Goal: Task Accomplishment & Management: Manage account settings

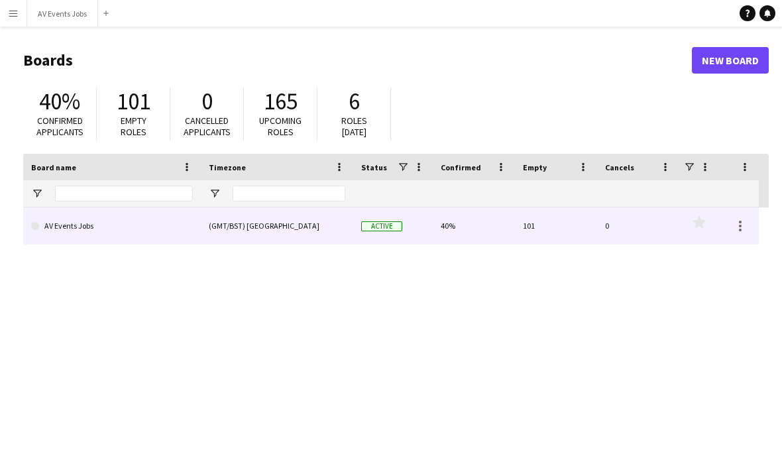
click at [168, 238] on link "AV Events Jobs" at bounding box center [112, 226] width 162 height 37
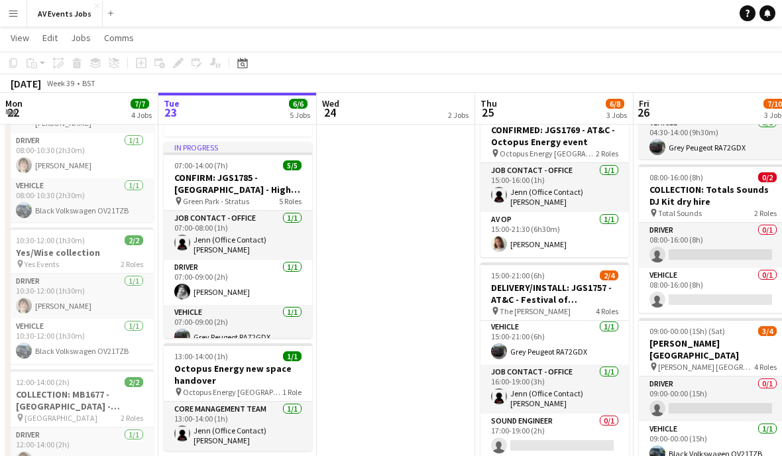
scroll to position [46, 0]
click at [570, 298] on h3 "DELIVERY/INSTALL: JGS1757 - AT&C - Festival of Hospitality" at bounding box center [555, 294] width 149 height 24
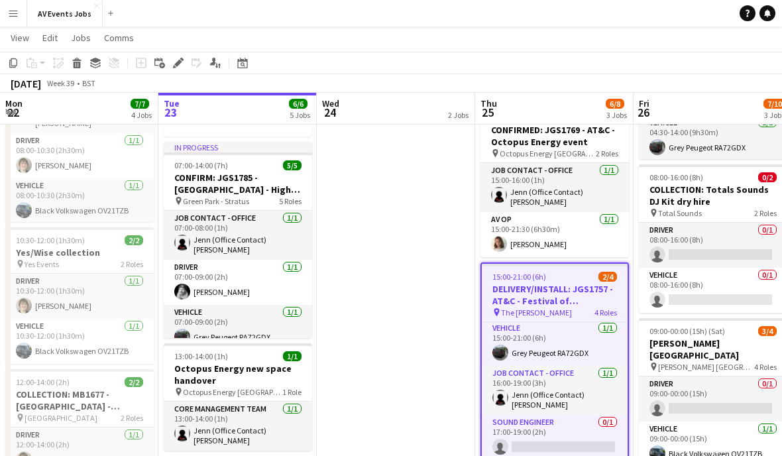
click at [173, 66] on icon "Edit" at bounding box center [178, 63] width 11 height 11
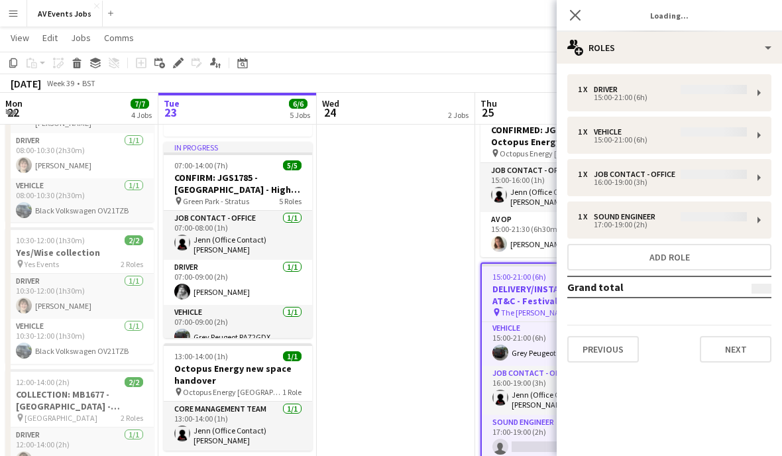
click at [706, 99] on div "1 x Driver 15:00-21:00 (6h) 1 x Vehicle 15:00-21:00 (6h) 1 x Job contact - Offi…" at bounding box center [669, 218] width 225 height 288
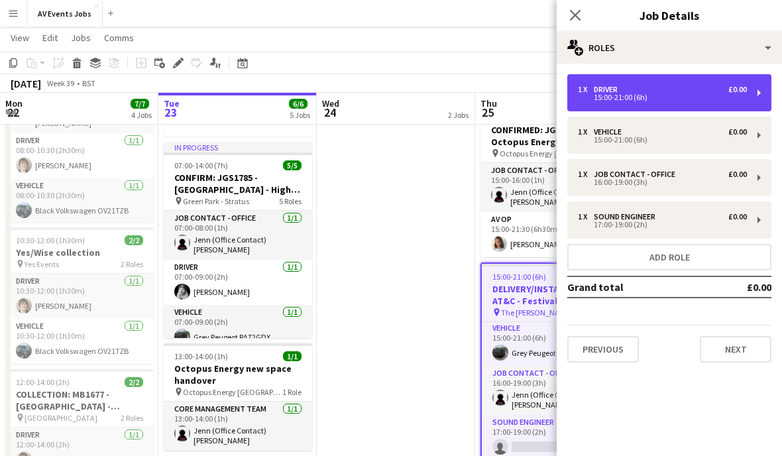
click at [747, 95] on div "1 x Driver £0.00 15:00-21:00 (6h)" at bounding box center [670, 92] width 204 height 37
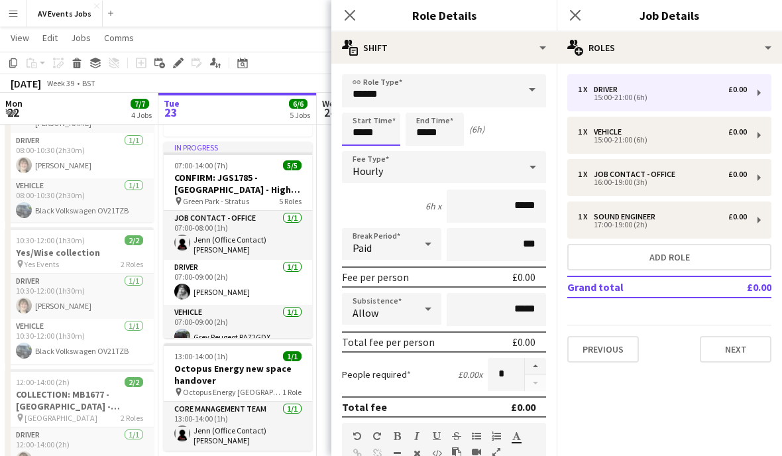
click at [373, 135] on input "*****" at bounding box center [371, 129] width 58 height 33
type input "*****"
click at [424, 137] on input "*****" at bounding box center [435, 129] width 58 height 33
type input "*****"
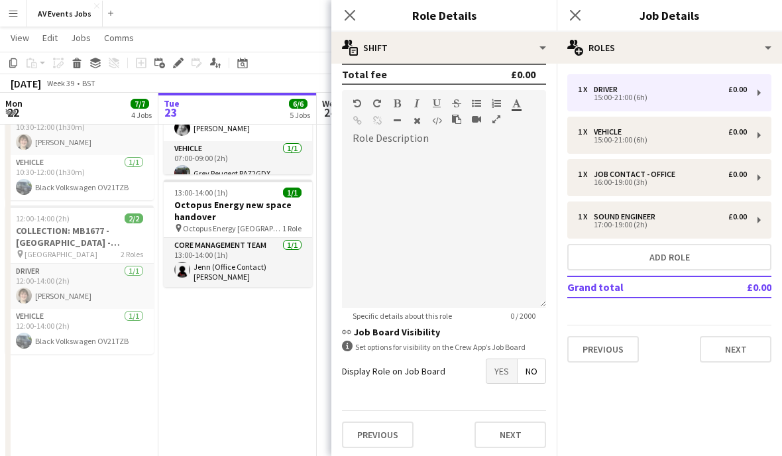
scroll to position [333, 0]
click at [396, 432] on button "Previous" at bounding box center [378, 435] width 72 height 27
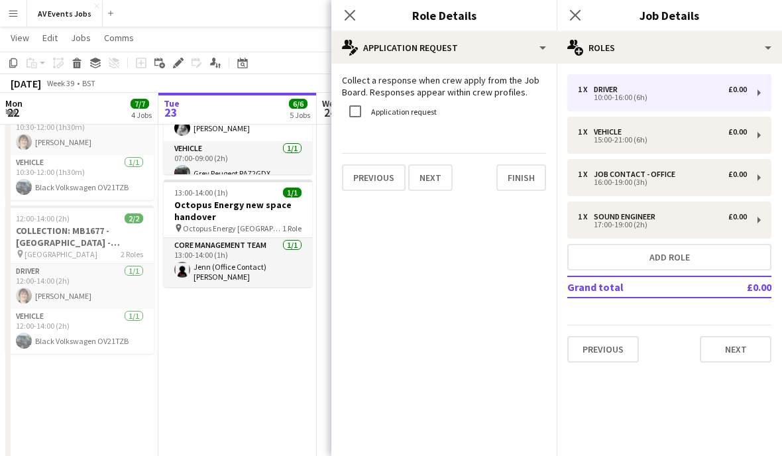
scroll to position [0, 0]
click at [523, 178] on button "Finish" at bounding box center [522, 177] width 50 height 27
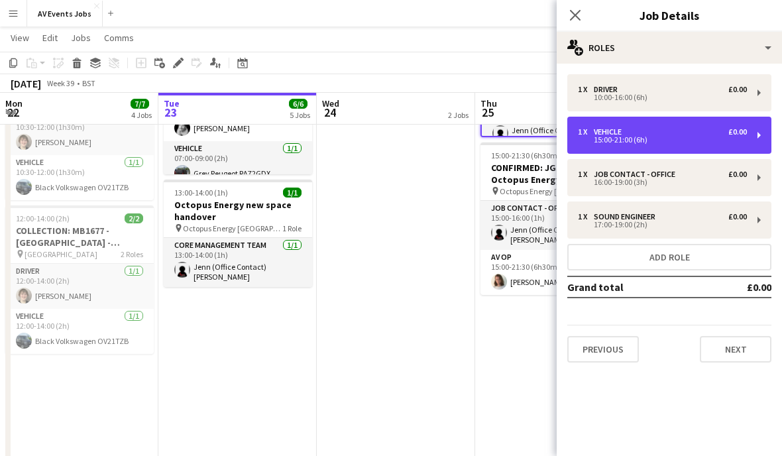
click at [654, 143] on div "15:00-21:00 (6h)" at bounding box center [662, 140] width 169 height 7
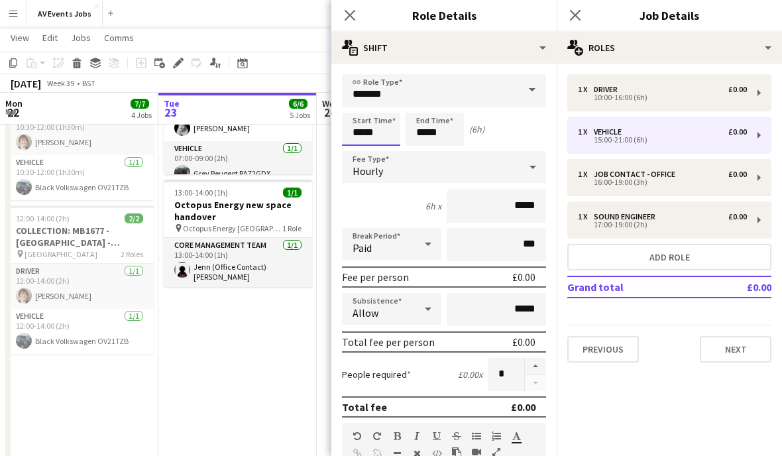
click at [369, 129] on input "*****" at bounding box center [371, 129] width 58 height 33
type input "*****"
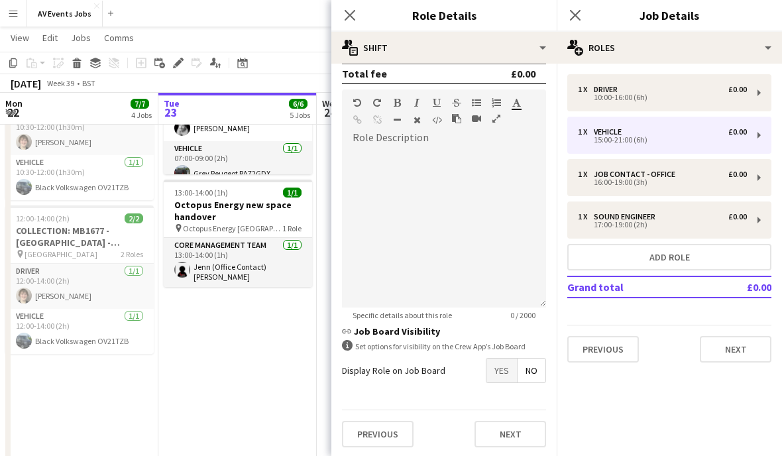
scroll to position [333, 0]
click at [394, 436] on button "Previous" at bounding box center [378, 435] width 72 height 27
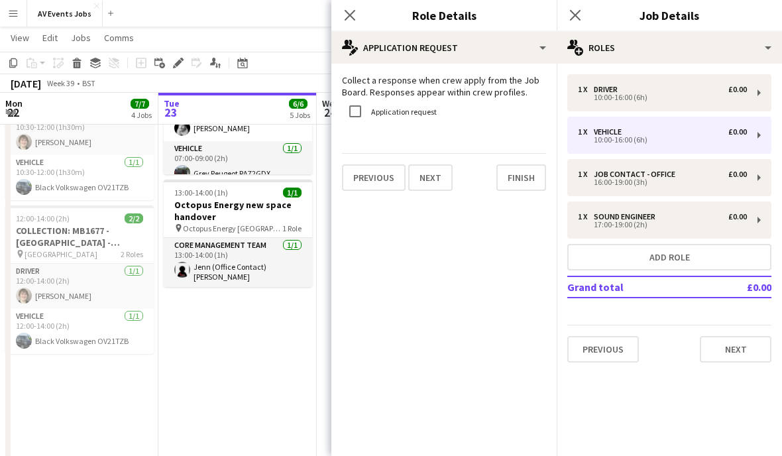
scroll to position [0, 0]
click at [522, 175] on button "Finish" at bounding box center [522, 177] width 50 height 27
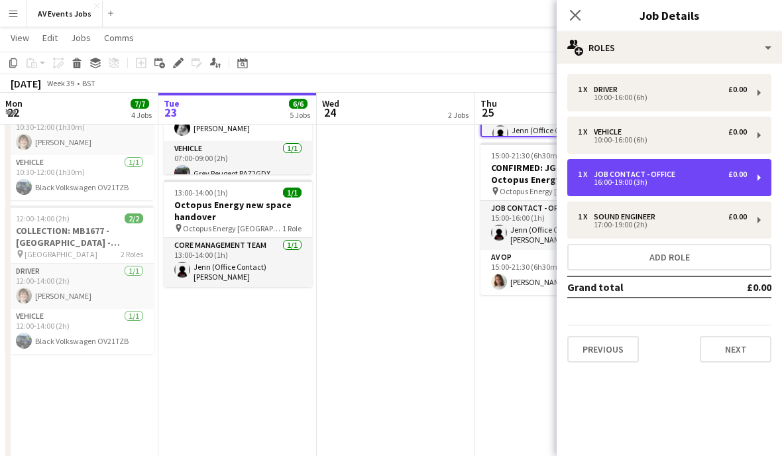
click at [699, 184] on div "16:00-19:00 (3h)" at bounding box center [662, 182] width 169 height 7
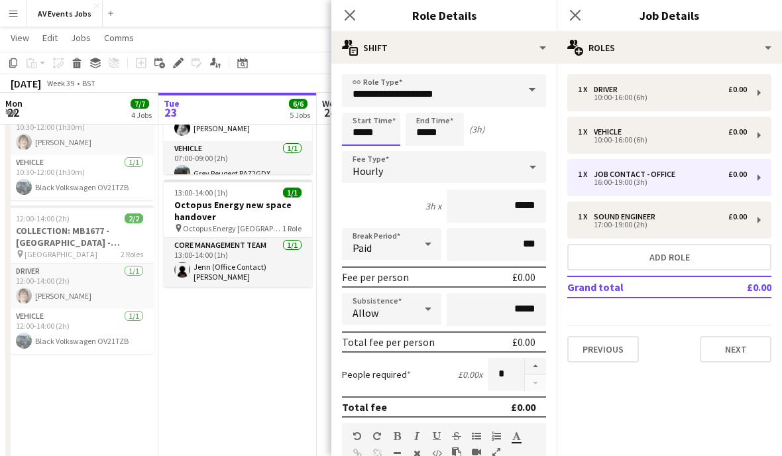
click at [389, 137] on input "*****" at bounding box center [371, 129] width 58 height 33
type input "*****"
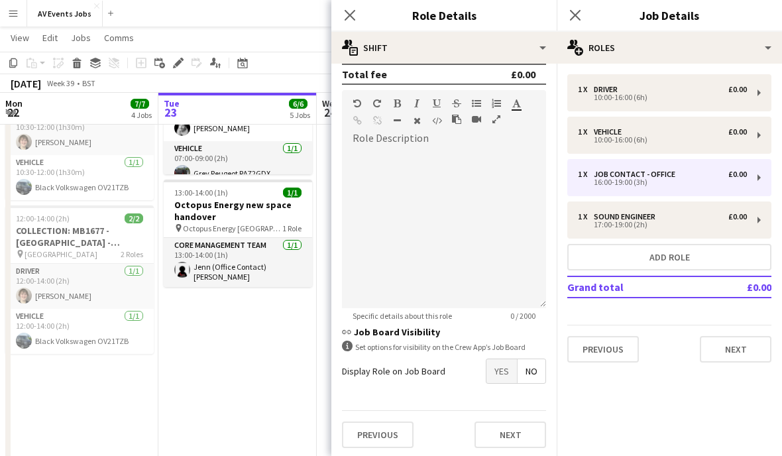
scroll to position [333, 0]
click at [393, 438] on button "Previous" at bounding box center [378, 435] width 72 height 27
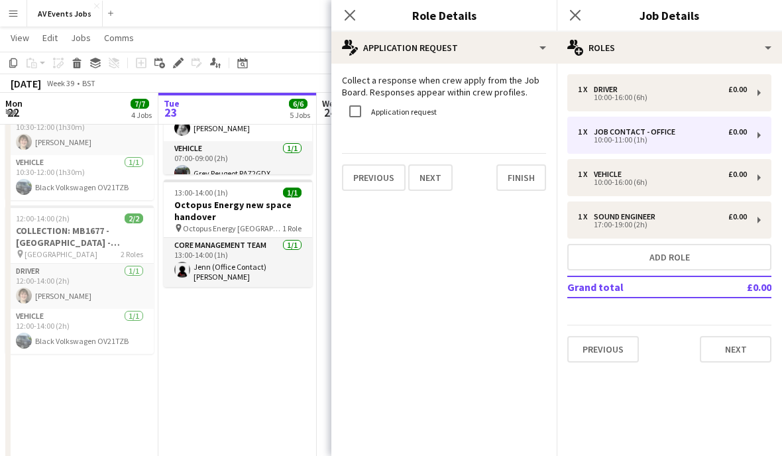
scroll to position [0, 0]
click at [534, 186] on button "Finish" at bounding box center [522, 177] width 50 height 27
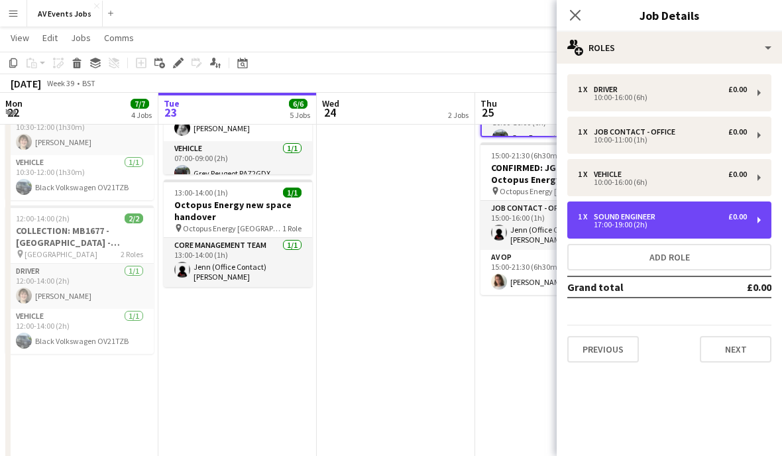
click at [675, 222] on div "17:00-19:00 (2h)" at bounding box center [662, 224] width 169 height 7
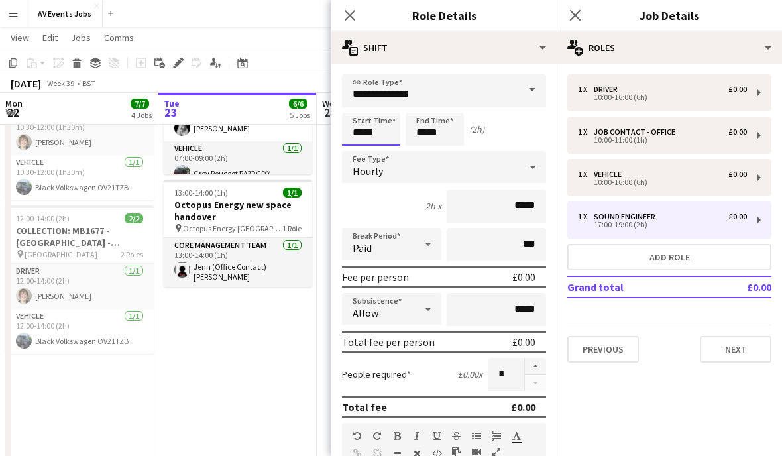
click at [375, 129] on input "*****" at bounding box center [371, 129] width 58 height 33
type input "*****"
click at [428, 134] on input "*****" at bounding box center [435, 129] width 58 height 33
type input "*****"
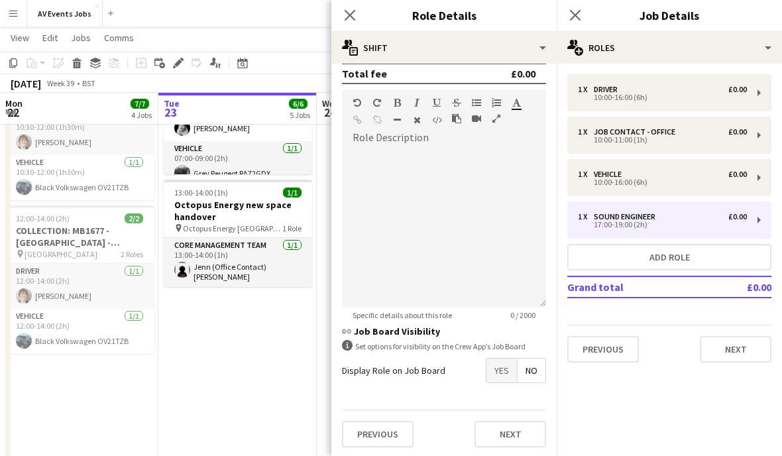
scroll to position [333, 0]
click at [398, 434] on button "Previous" at bounding box center [378, 435] width 72 height 27
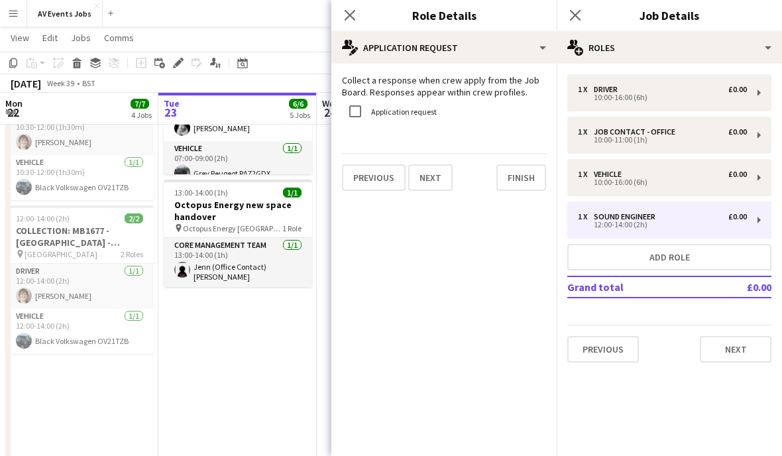
click at [527, 186] on button "Finish" at bounding box center [522, 177] width 50 height 27
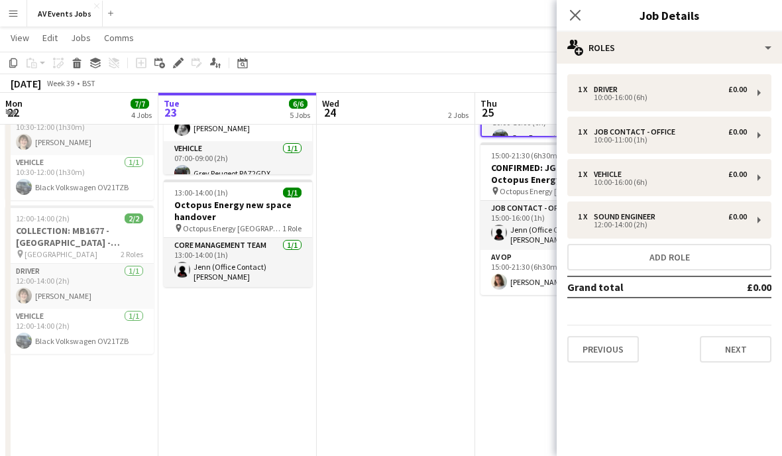
click at [736, 346] on button "Next" at bounding box center [736, 349] width 72 height 27
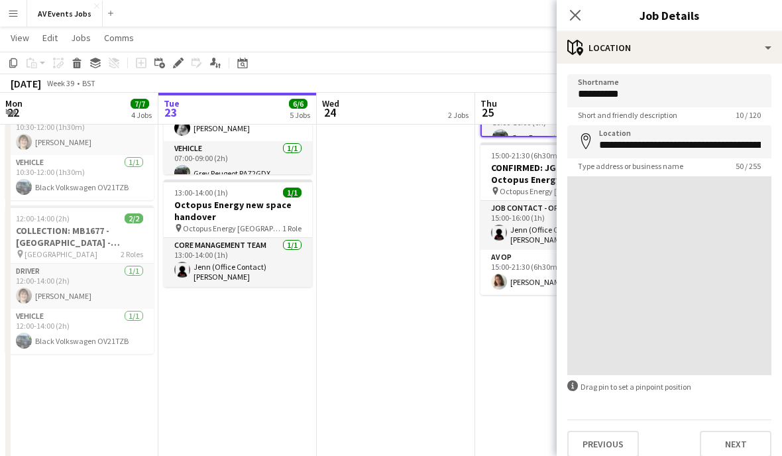
click at [749, 438] on button "Next" at bounding box center [736, 444] width 72 height 27
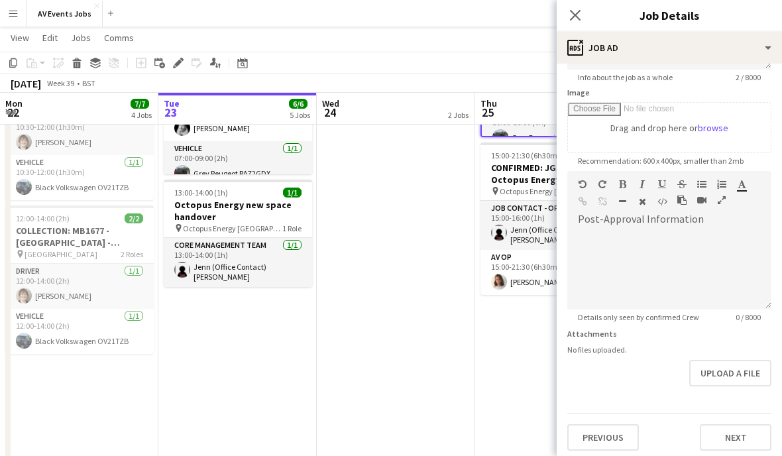
scroll to position [194, 0]
click at [733, 435] on button "Next" at bounding box center [736, 438] width 72 height 27
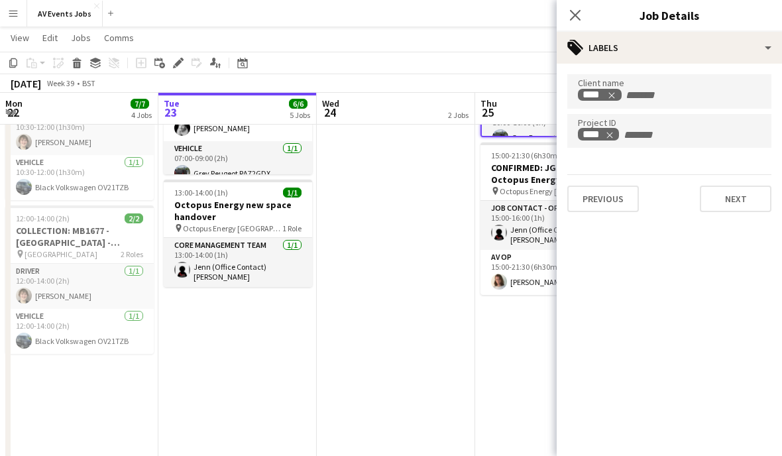
scroll to position [0, 0]
click at [737, 200] on button "Next" at bounding box center [736, 199] width 72 height 27
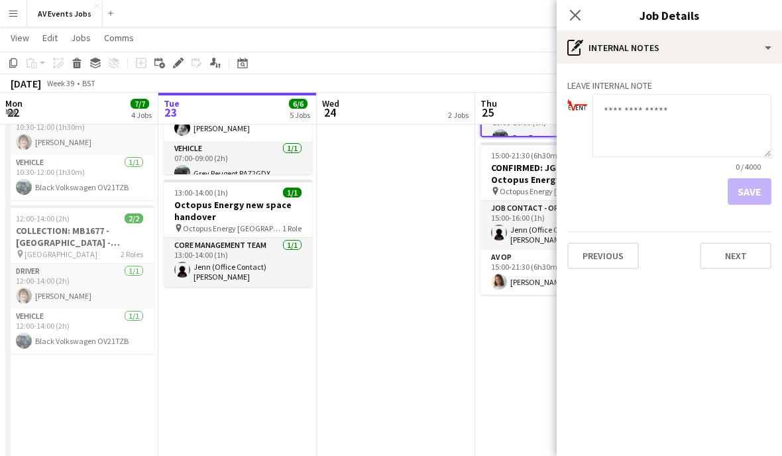
click at [726, 269] on button "Next" at bounding box center [736, 256] width 72 height 27
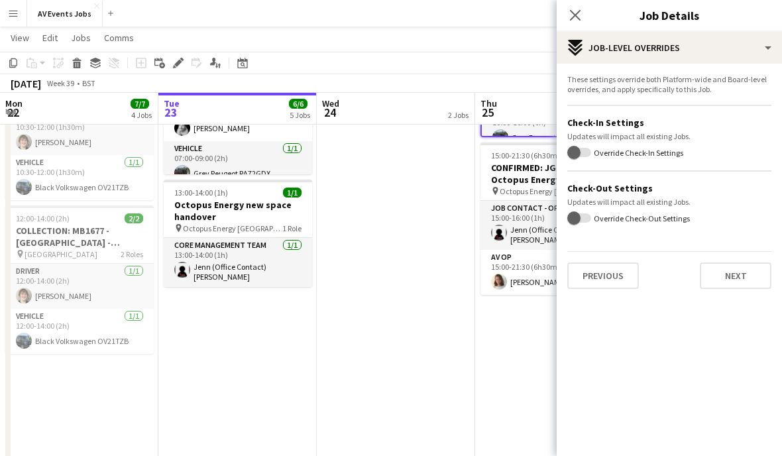
click at [735, 274] on button "Next" at bounding box center [736, 276] width 72 height 27
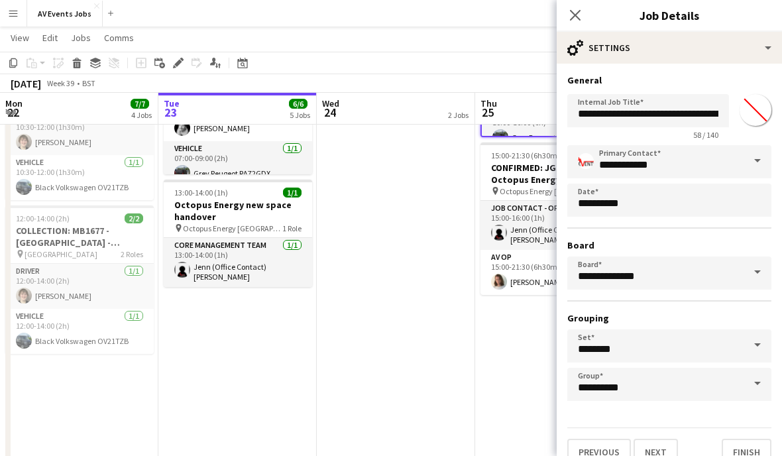
click at [753, 448] on button "Finish" at bounding box center [747, 452] width 50 height 27
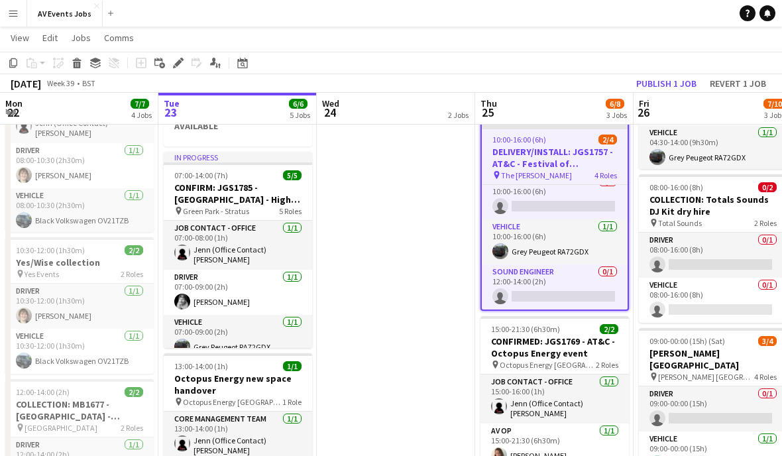
scroll to position [60, 0]
click at [568, 284] on app-card-role "Sound Engineer 0/1 12:00-14:00 (2h) single-neutral-actions" at bounding box center [555, 287] width 146 height 45
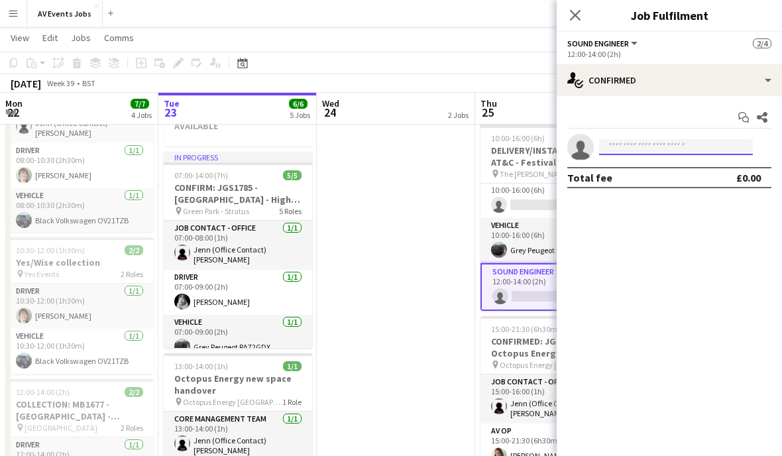
click at [660, 151] on input at bounding box center [676, 147] width 154 height 16
type input "****"
click at [529, 171] on span "The [PERSON_NAME]" at bounding box center [535, 174] width 71 height 10
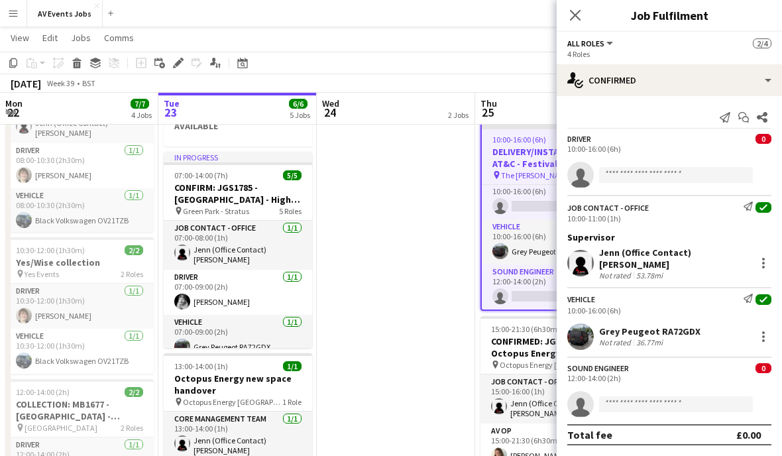
click at [577, 20] on icon "Close pop-in" at bounding box center [575, 15] width 11 height 11
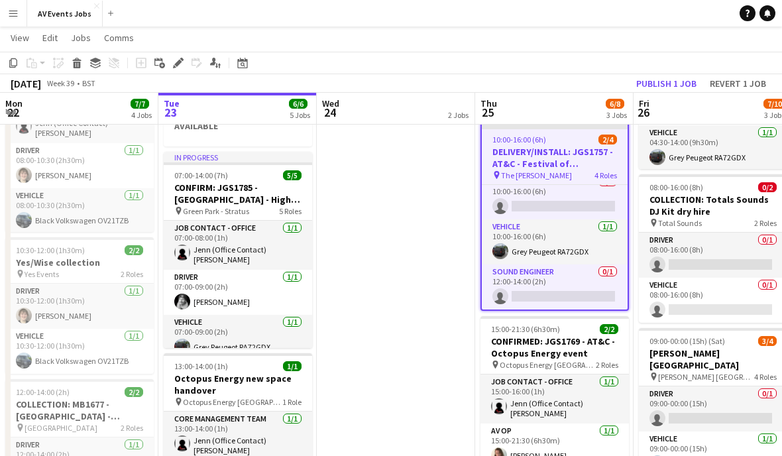
click at [669, 93] on app-board-header-date "Fri 26 7/10 3 Jobs" at bounding box center [713, 109] width 158 height 32
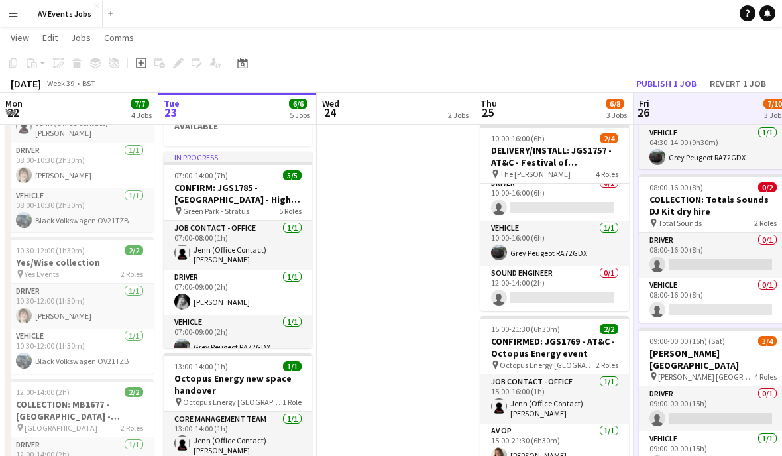
scroll to position [57, 0]
click at [583, 158] on h3 "DELIVERY/INSTALL: JGS1757 - AT&C - Festival of Hospitality" at bounding box center [555, 157] width 149 height 24
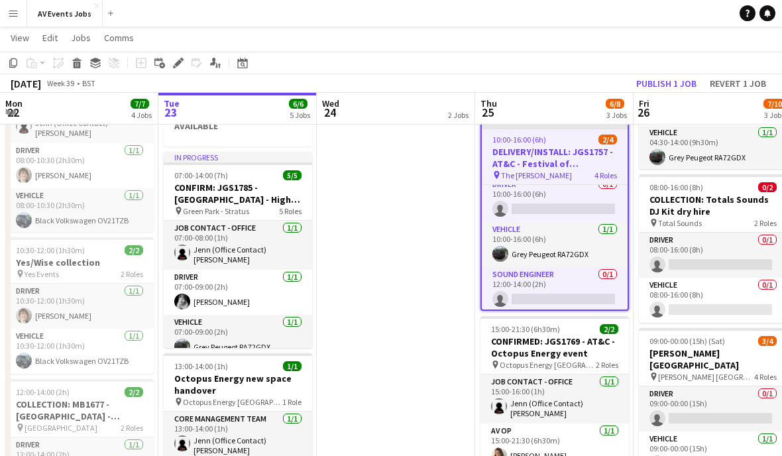
click at [672, 87] on button "Publish 1 job" at bounding box center [666, 83] width 71 height 17
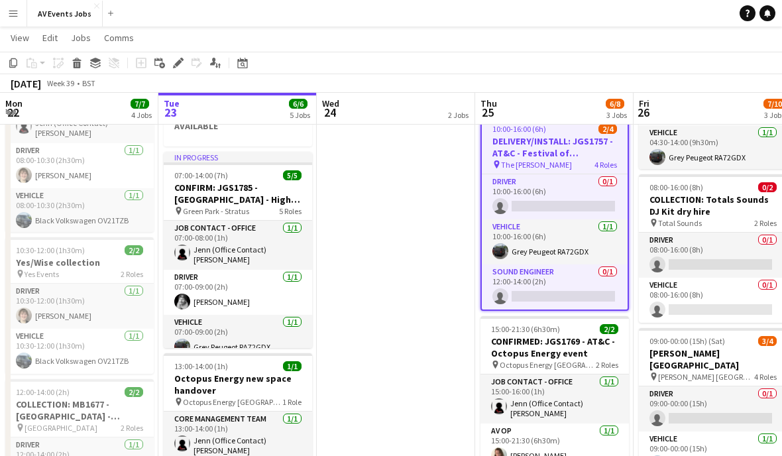
scroll to position [49, 0]
click at [568, 286] on app-card-role "Sound Engineer 0/1 12:00-14:00 (2h) single-neutral-actions" at bounding box center [555, 287] width 146 height 45
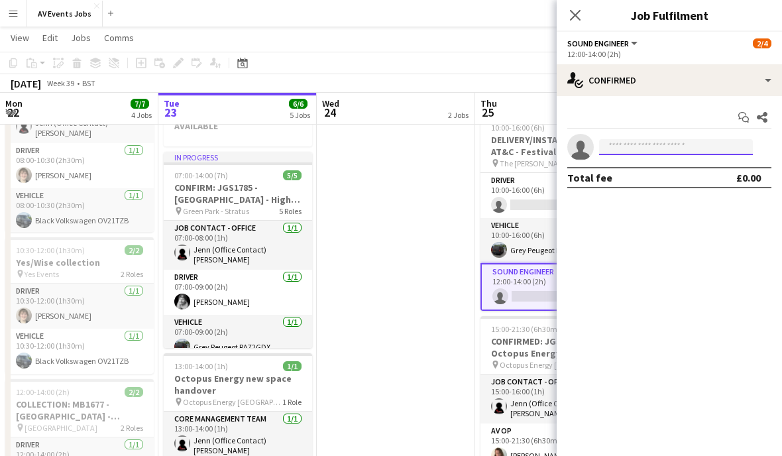
click at [660, 140] on input at bounding box center [676, 147] width 154 height 16
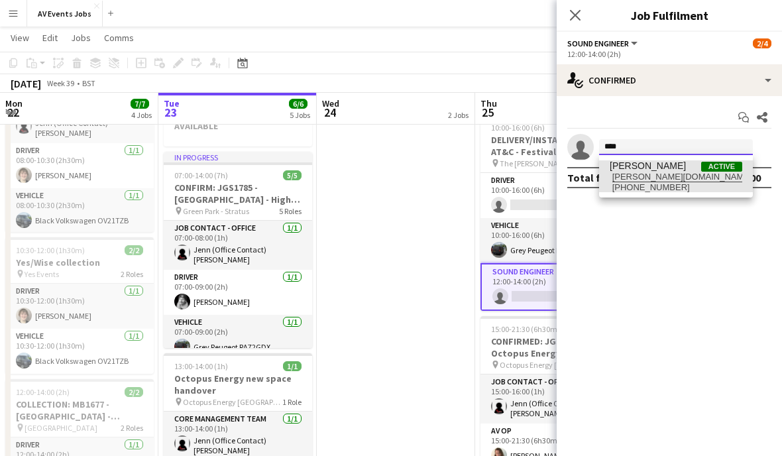
type input "****"
click at [696, 162] on span "[PERSON_NAME] Active" at bounding box center [676, 165] width 133 height 11
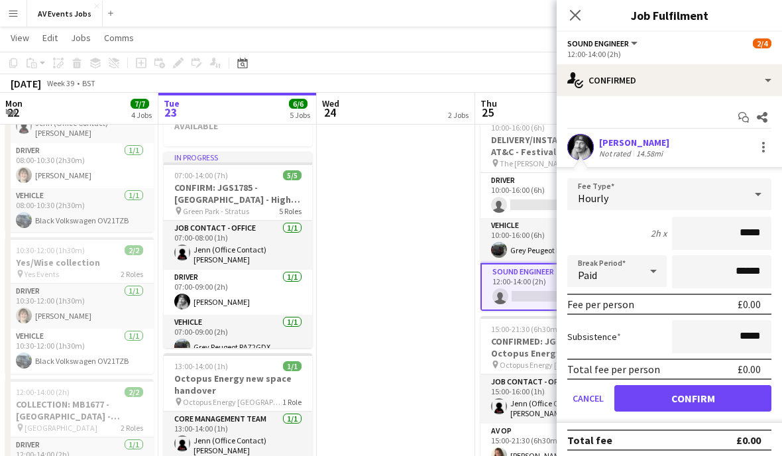
click at [733, 394] on button "Confirm" at bounding box center [693, 398] width 157 height 27
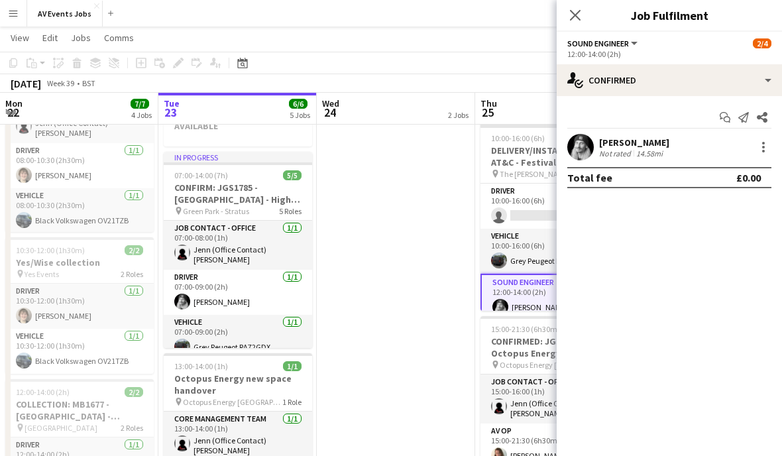
click at [570, 21] on icon "Close pop-in" at bounding box center [575, 15] width 11 height 11
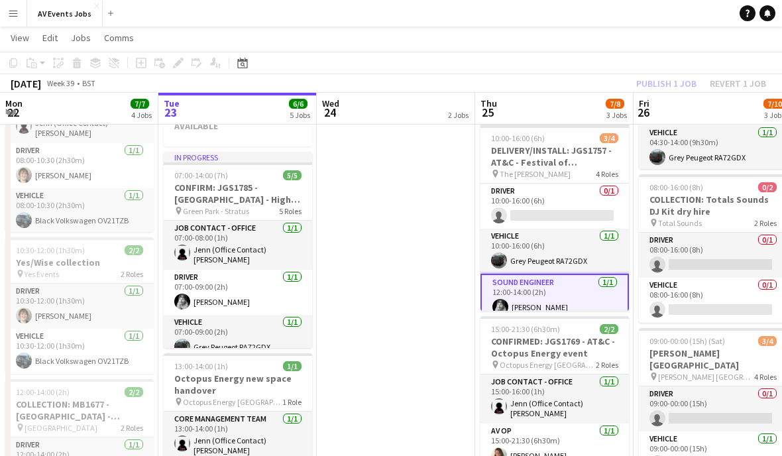
click at [552, 160] on h3 "DELIVERY/INSTALL: JGS1757 - AT&C - Festival of Hospitality" at bounding box center [555, 157] width 149 height 24
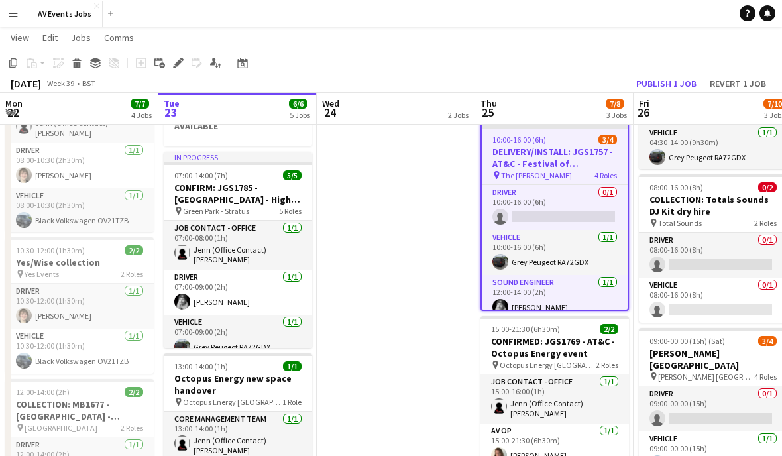
click at [676, 82] on button "Publish 1 job" at bounding box center [666, 83] width 71 height 17
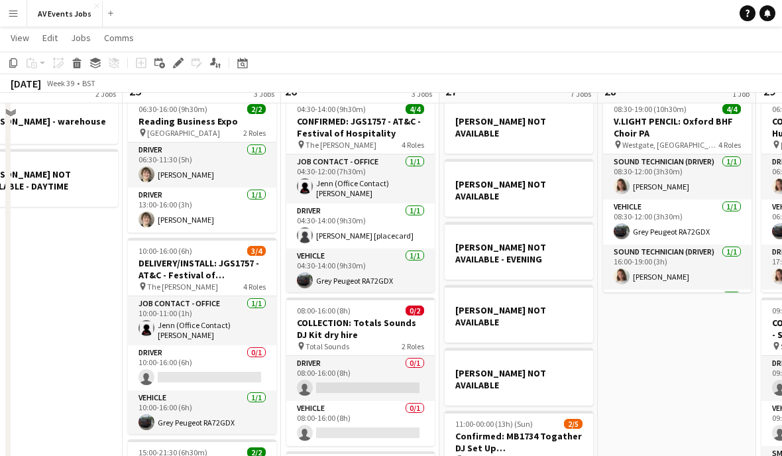
scroll to position [95, 0]
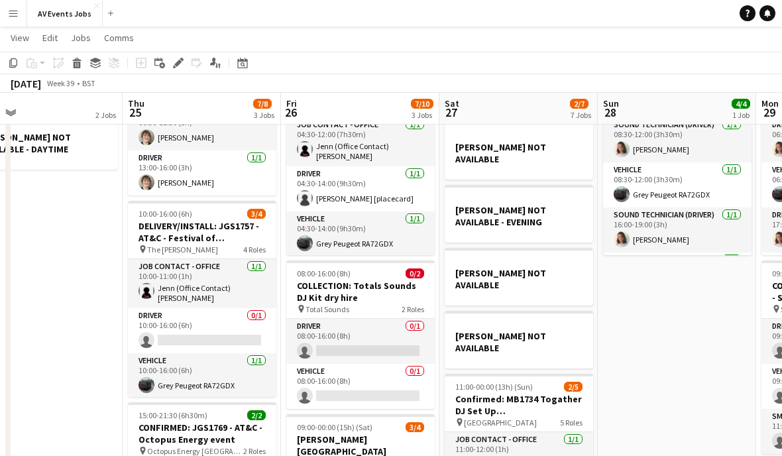
click at [251, 231] on h3 "DELIVERY/INSTALL: JGS1757 - AT&C - Festival of Hospitality" at bounding box center [202, 232] width 149 height 24
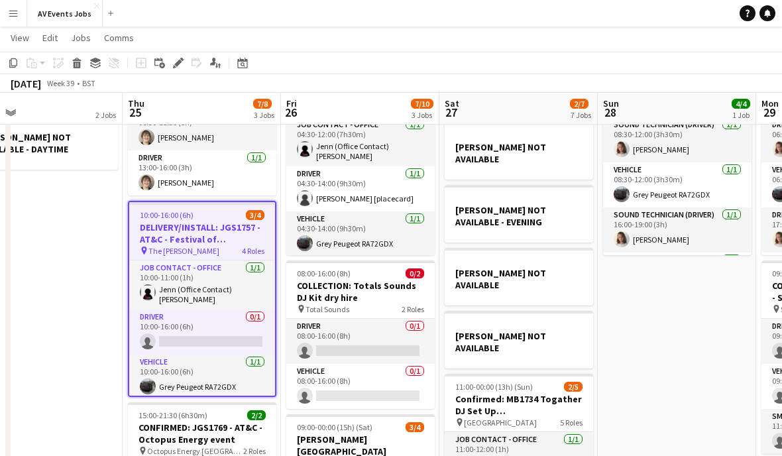
click at [180, 58] on icon "Edit" at bounding box center [178, 63] width 11 height 11
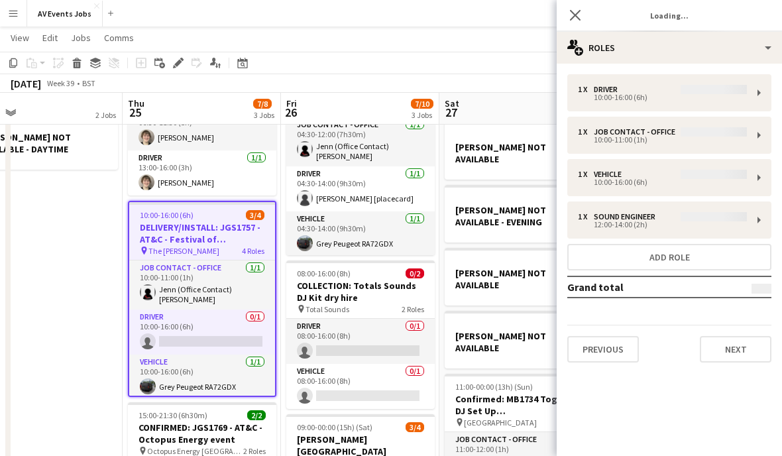
click at [714, 98] on div "1 x Driver 10:00-16:00 (6h) 1 x Job contact - Office 10:00-11:00 (1h) 1 x Vehic…" at bounding box center [669, 218] width 225 height 288
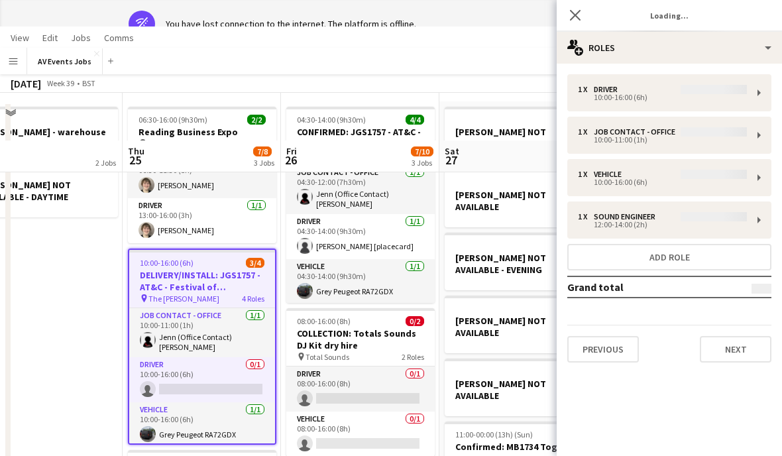
click at [572, 16] on icon "Close pop-in" at bounding box center [575, 15] width 11 height 11
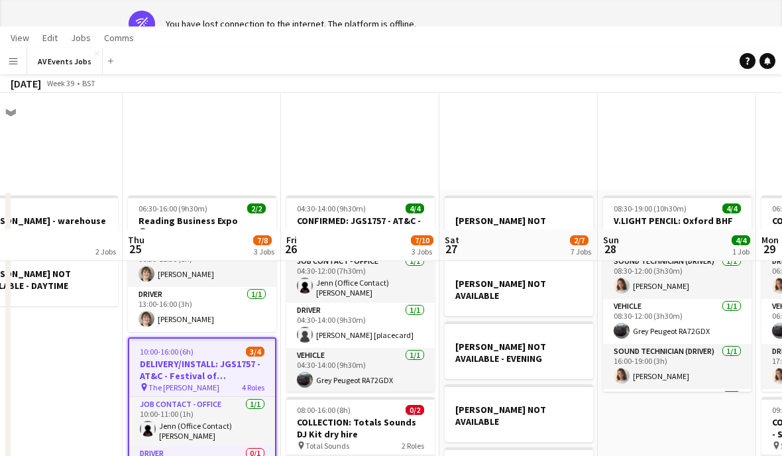
scroll to position [0, 0]
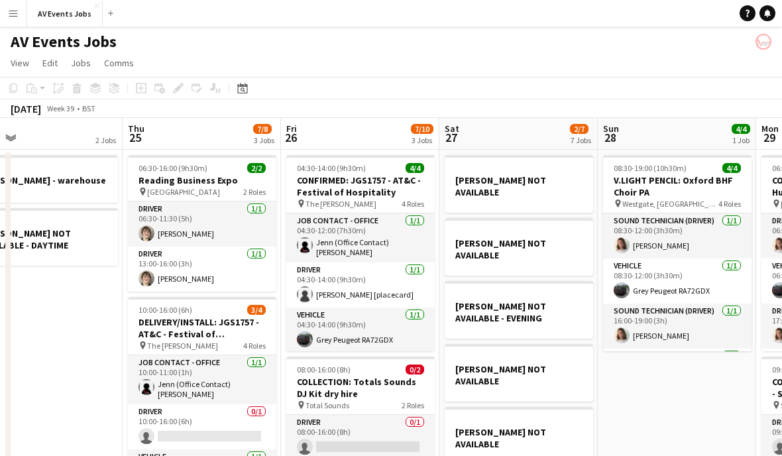
click at [233, 335] on h3 "DELIVERY/INSTALL: JGS1757 - AT&C - Festival of Hospitality" at bounding box center [202, 328] width 149 height 24
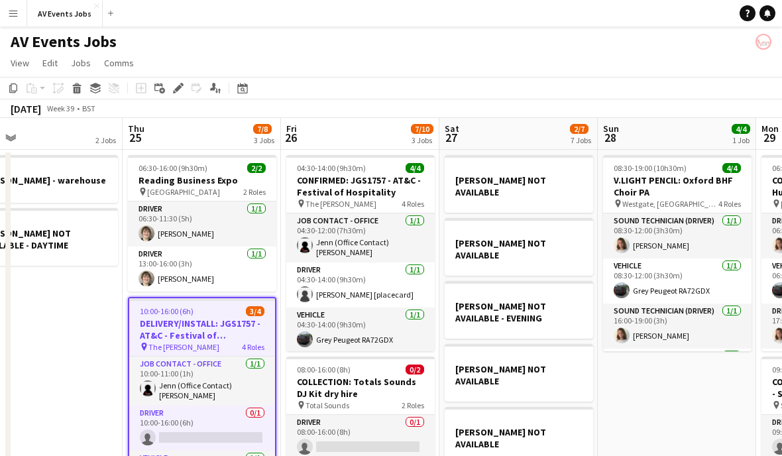
click at [183, 88] on icon "Edit" at bounding box center [178, 88] width 11 height 11
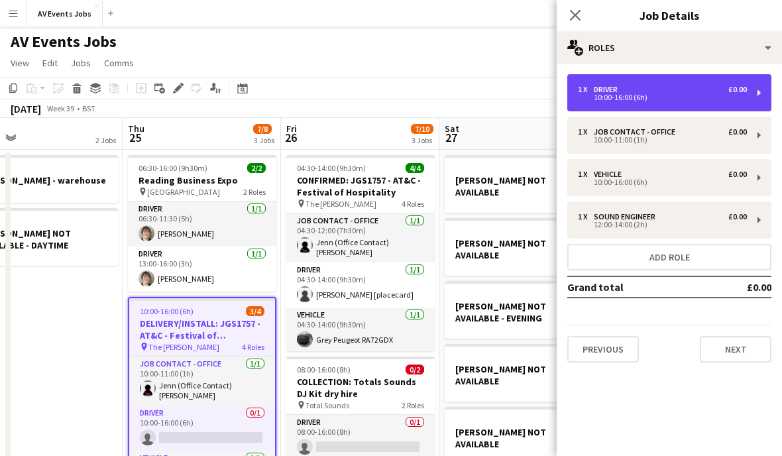
click at [725, 99] on div "10:00-16:00 (6h)" at bounding box center [662, 97] width 169 height 7
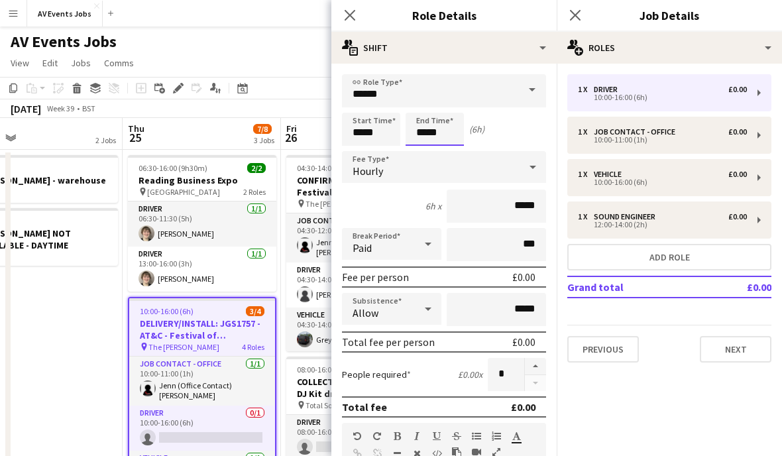
click at [444, 138] on input "*****" at bounding box center [435, 129] width 58 height 33
type input "*****"
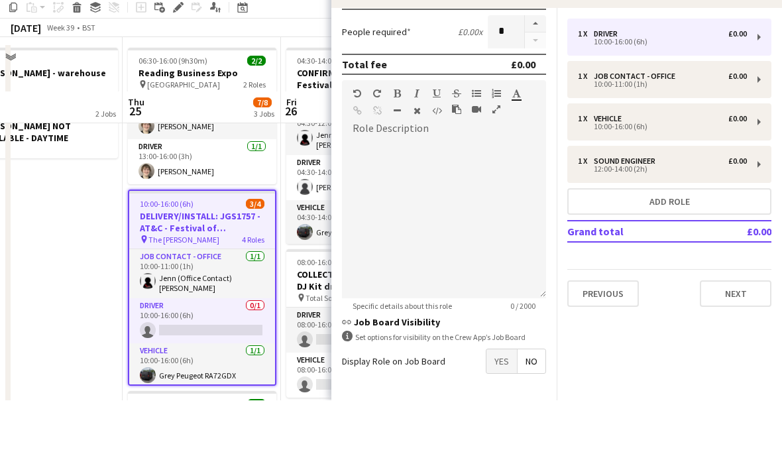
scroll to position [52, 0]
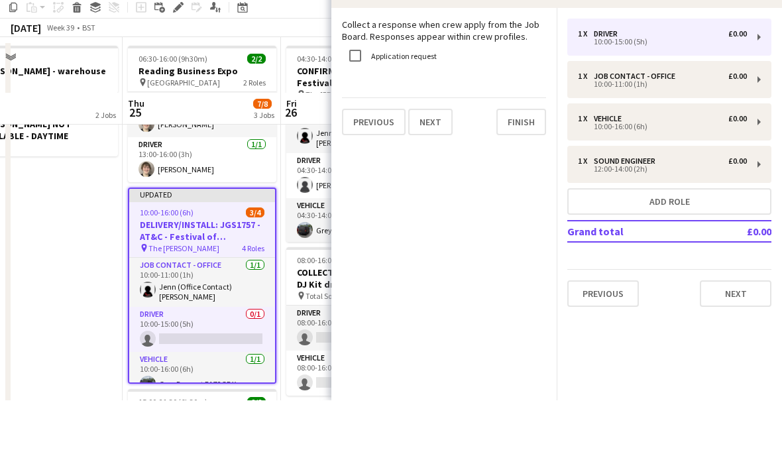
scroll to position [108, 0]
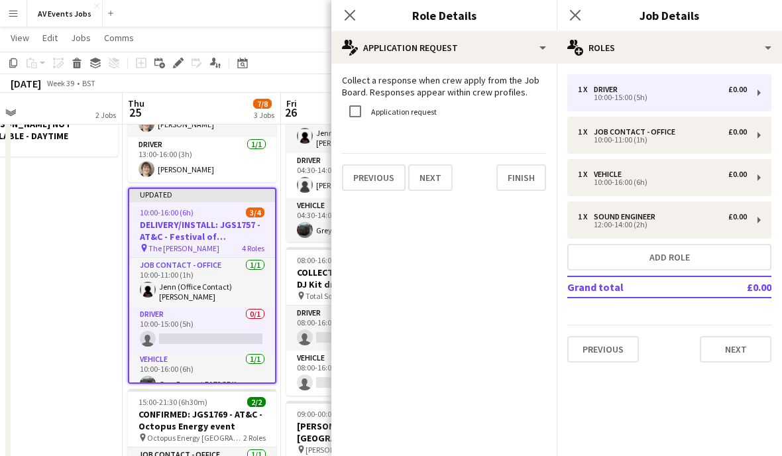
click at [528, 180] on button "Finish" at bounding box center [522, 177] width 50 height 27
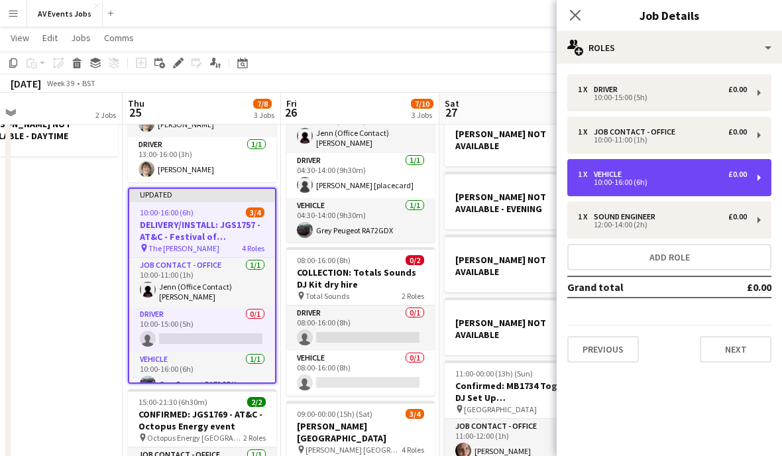
click at [678, 180] on div "10:00-16:00 (6h)" at bounding box center [662, 182] width 169 height 7
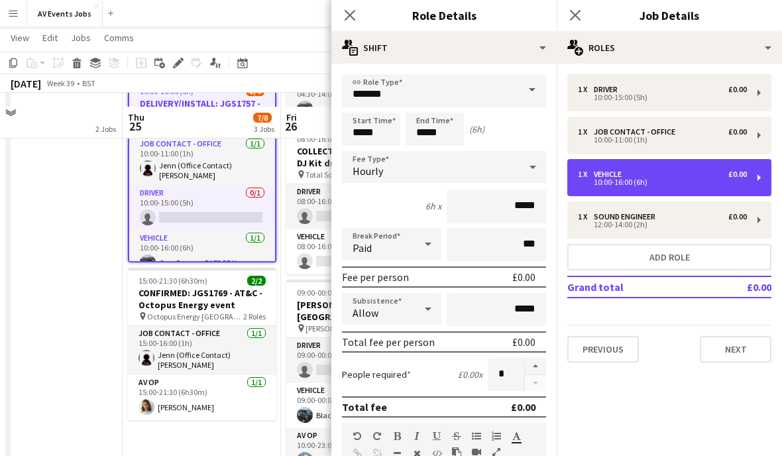
scroll to position [243, 0]
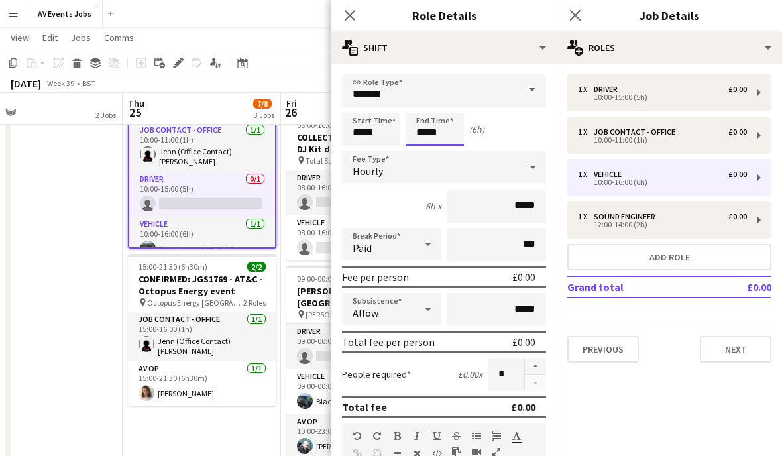
click at [447, 134] on input "*****" at bounding box center [435, 129] width 58 height 33
type input "*****"
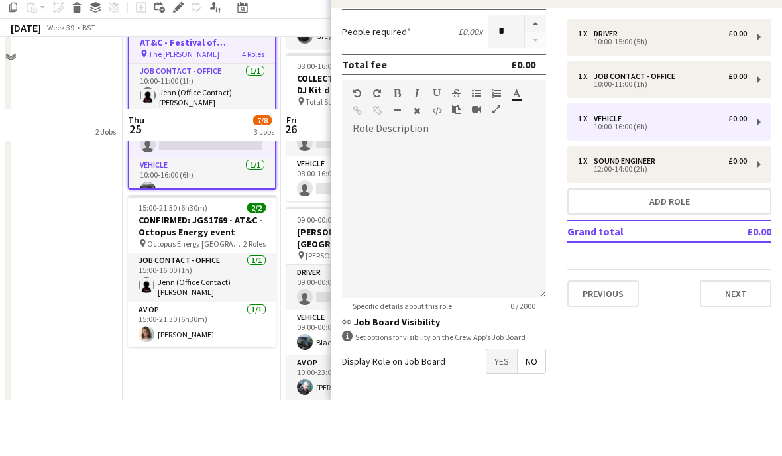
scroll to position [275, 0]
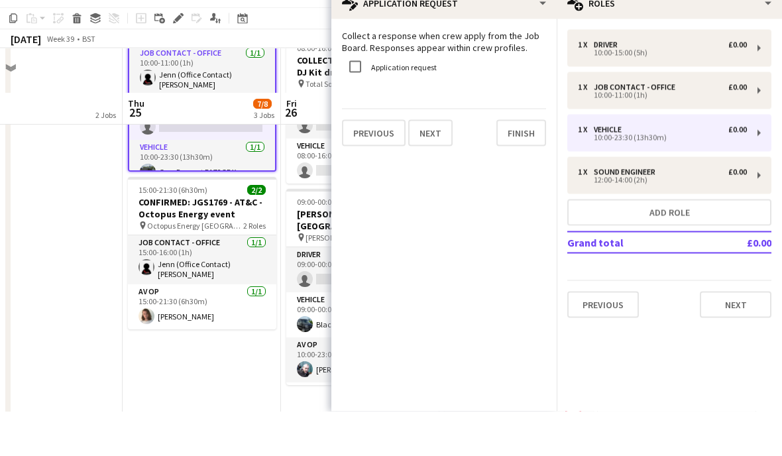
scroll to position [320, 0]
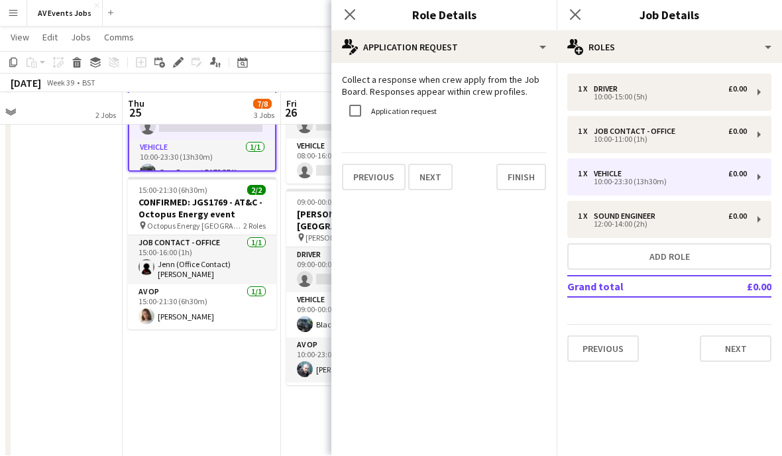
click at [525, 137] on form "Collect a response when crew apply from the Job Board. Responses appear within …" at bounding box center [444, 132] width 225 height 117
click at [532, 182] on button "Finish" at bounding box center [522, 177] width 50 height 27
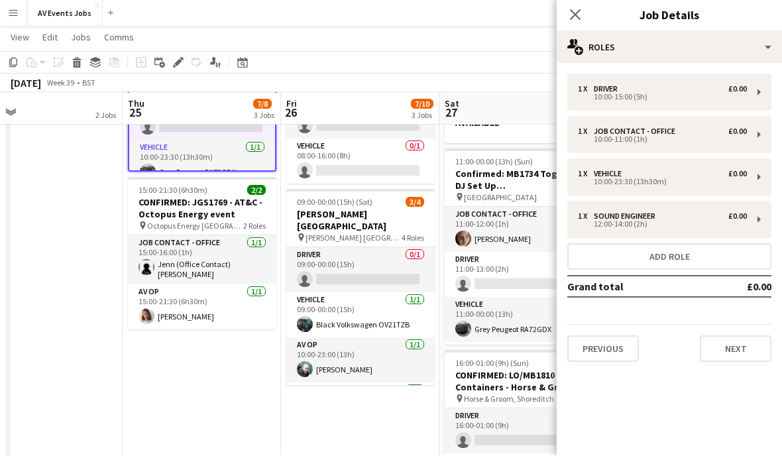
click at [576, 19] on icon "Close pop-in" at bounding box center [575, 15] width 11 height 11
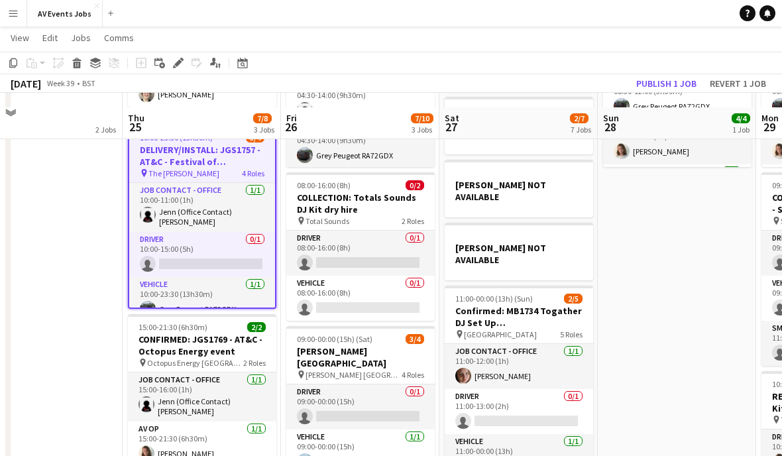
scroll to position [175, 0]
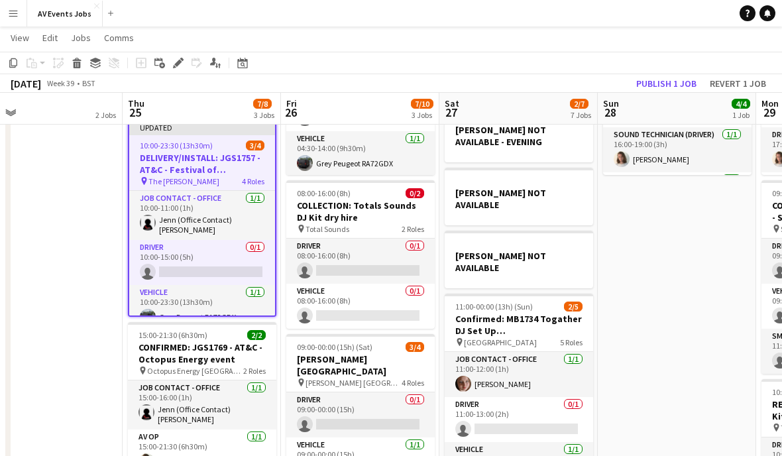
click at [245, 263] on app-card-role "Driver 0/1 10:00-15:00 (5h) single-neutral-actions" at bounding box center [202, 262] width 146 height 45
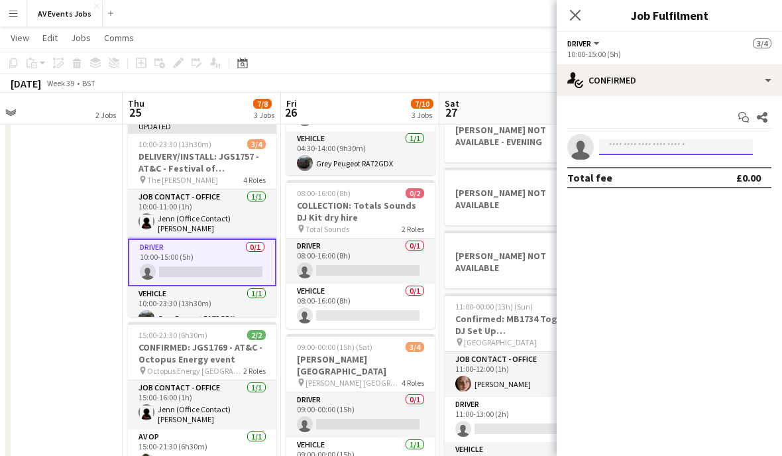
click at [674, 149] on input at bounding box center [676, 147] width 154 height 16
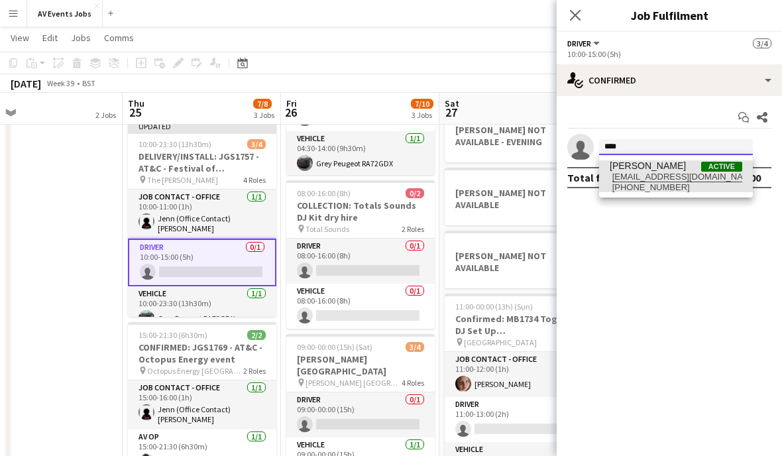
type input "****"
click at [686, 180] on span "[EMAIL_ADDRESS][DOMAIN_NAME]" at bounding box center [676, 177] width 133 height 11
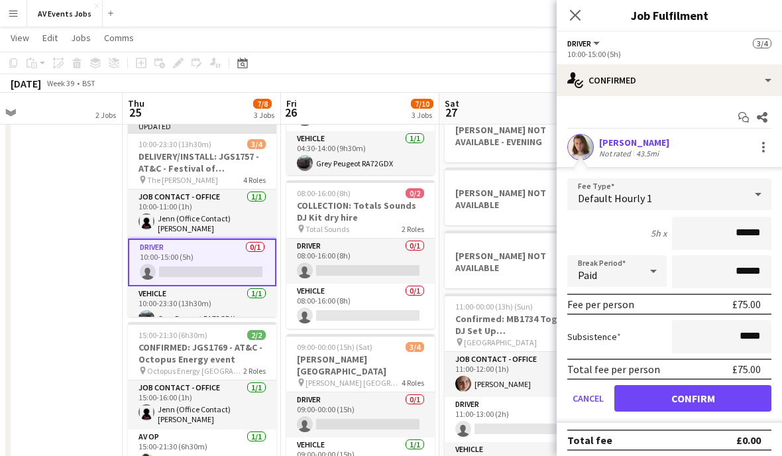
click at [713, 389] on button "Confirm" at bounding box center [693, 398] width 157 height 27
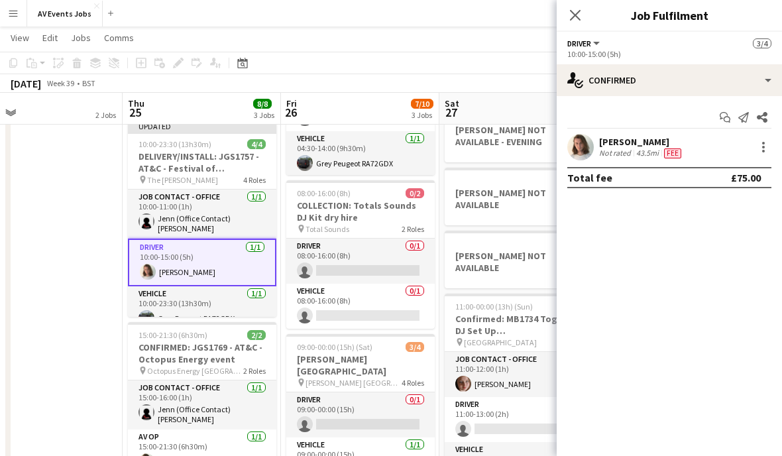
click at [580, 22] on app-icon "Close pop-in" at bounding box center [576, 15] width 16 height 16
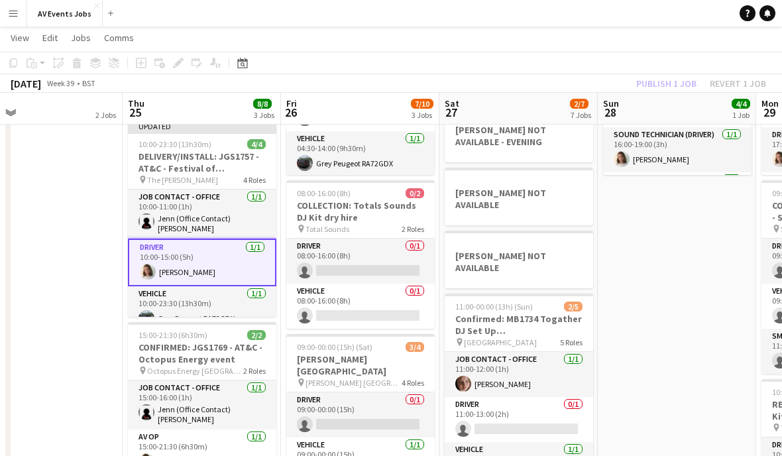
click at [248, 160] on h3 "DELIVERY/INSTALL: JGS1757 - AT&C - Festival of Hospitality" at bounding box center [202, 163] width 149 height 24
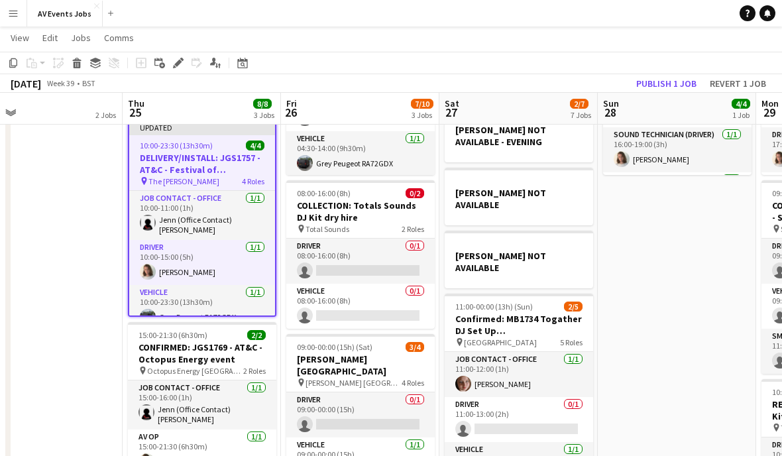
click at [673, 82] on button "Publish 1 job" at bounding box center [666, 83] width 71 height 17
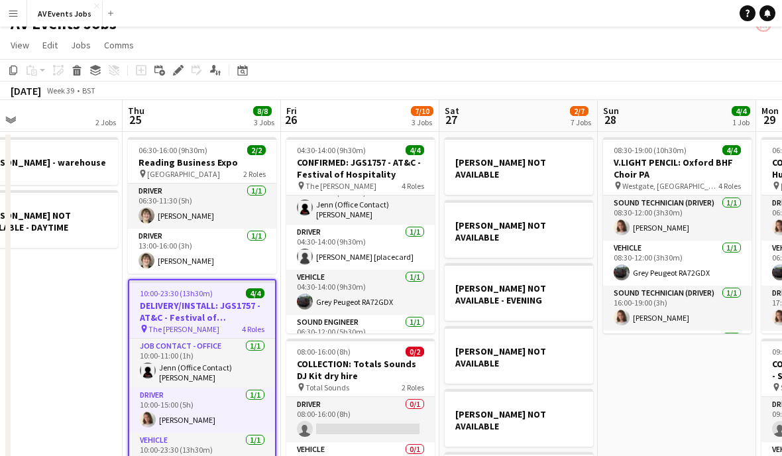
scroll to position [14, 0]
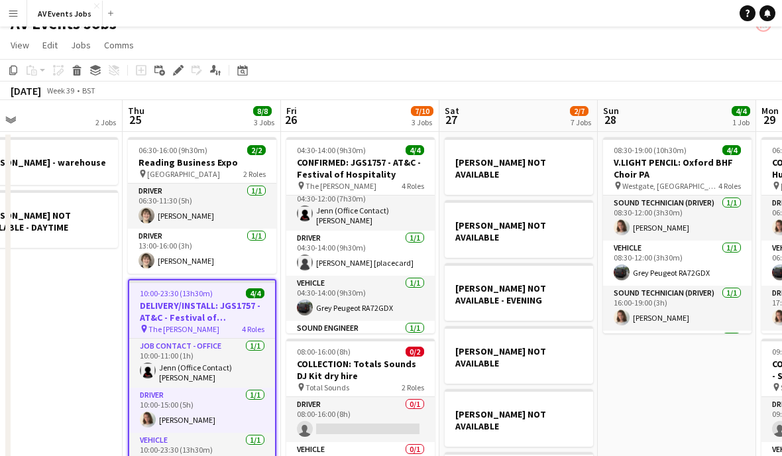
click at [390, 170] on h3 "CONFIRMED: JGS1757 - AT&C - Festival of Hospitality" at bounding box center [360, 168] width 149 height 24
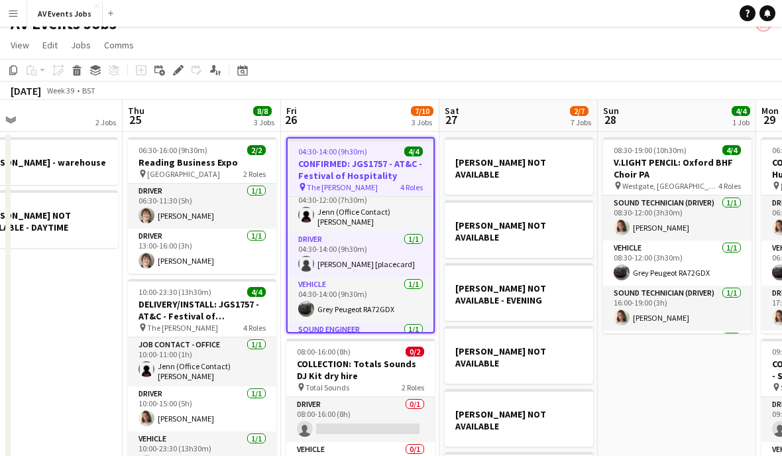
click at [174, 76] on div "Edit" at bounding box center [178, 70] width 16 height 16
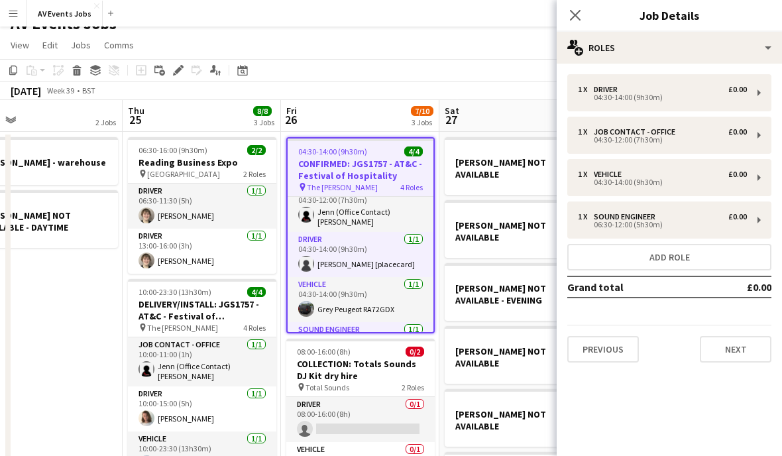
click at [746, 350] on button "Next" at bounding box center [736, 349] width 72 height 27
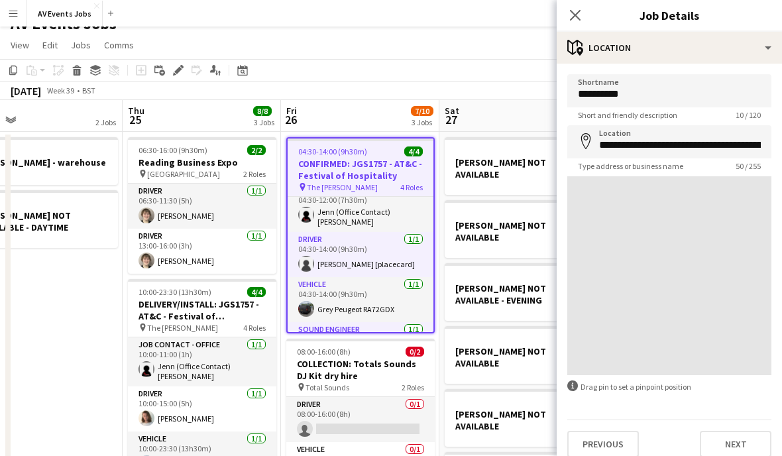
click at [751, 440] on button "Next" at bounding box center [736, 444] width 72 height 27
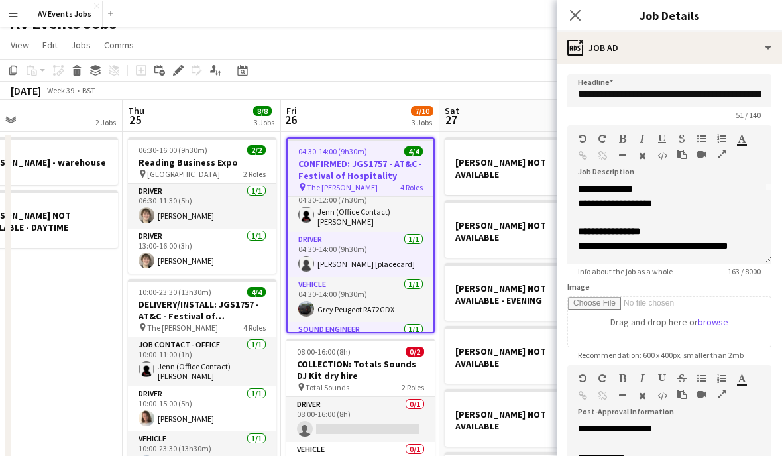
scroll to position [375, 0]
click at [581, 19] on icon "Close pop-in" at bounding box center [575, 15] width 11 height 11
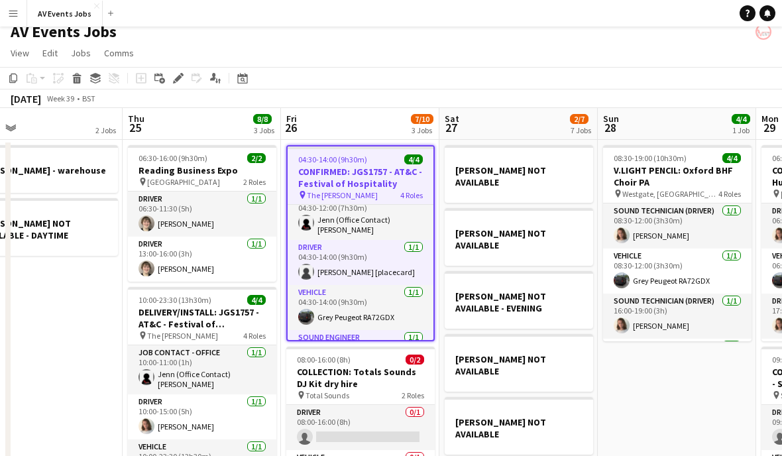
scroll to position [0, 0]
